Goal: Task Accomplishment & Management: Use online tool/utility

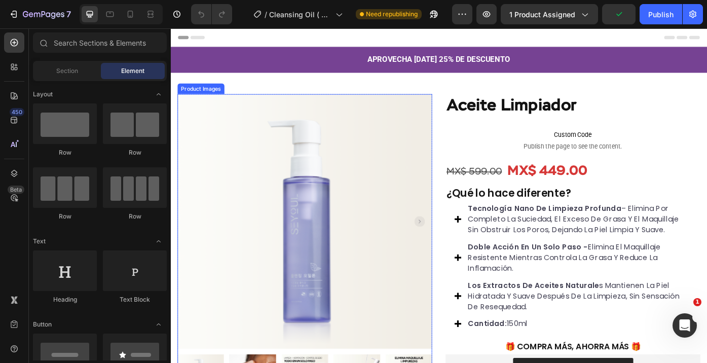
scroll to position [413, 0]
